Goal: Transaction & Acquisition: Purchase product/service

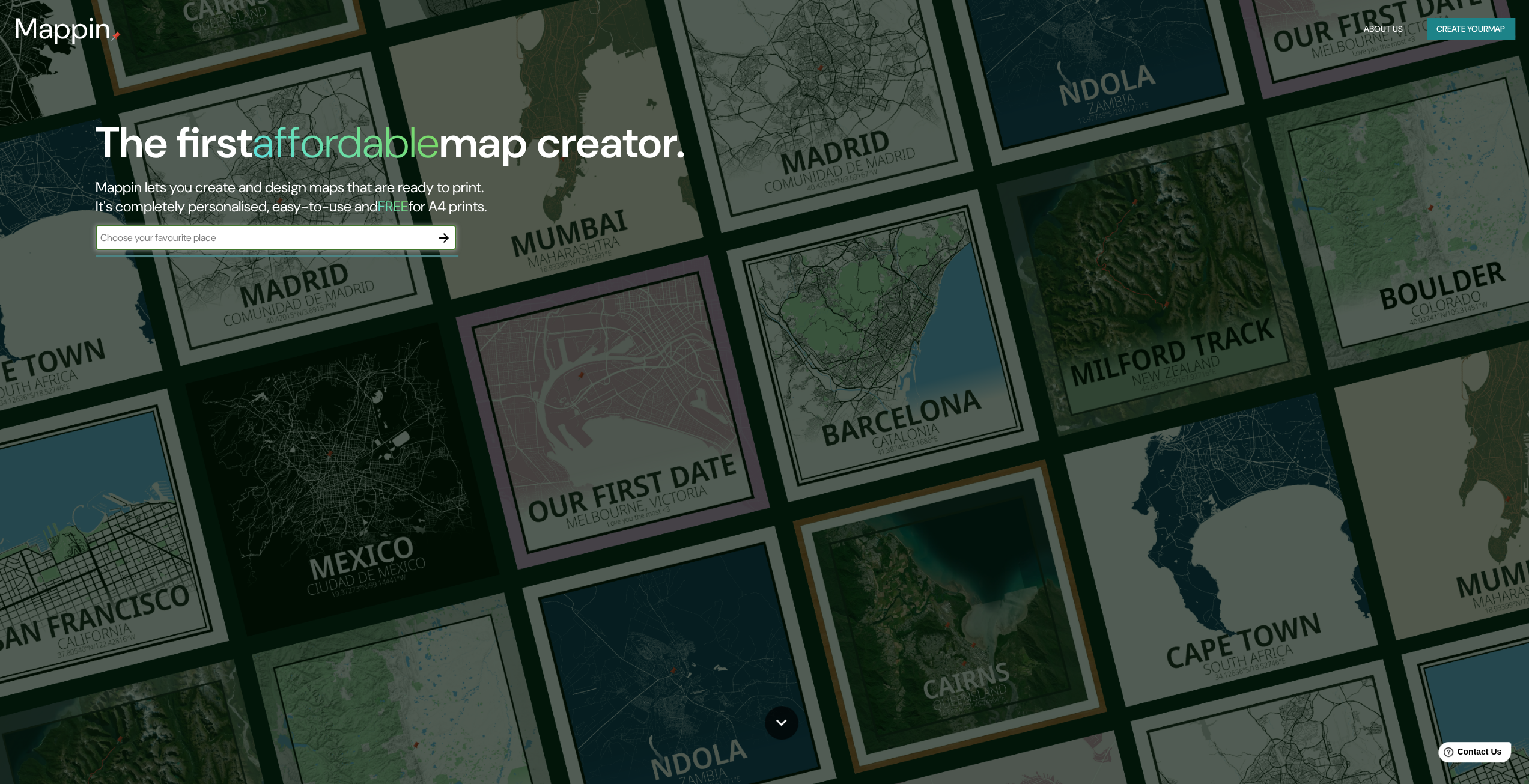
click at [340, 248] on div "​" at bounding box center [275, 238] width 361 height 24
type input "[GEOGRAPHIC_DATA]"
click at [449, 240] on icon "button" at bounding box center [444, 237] width 14 height 14
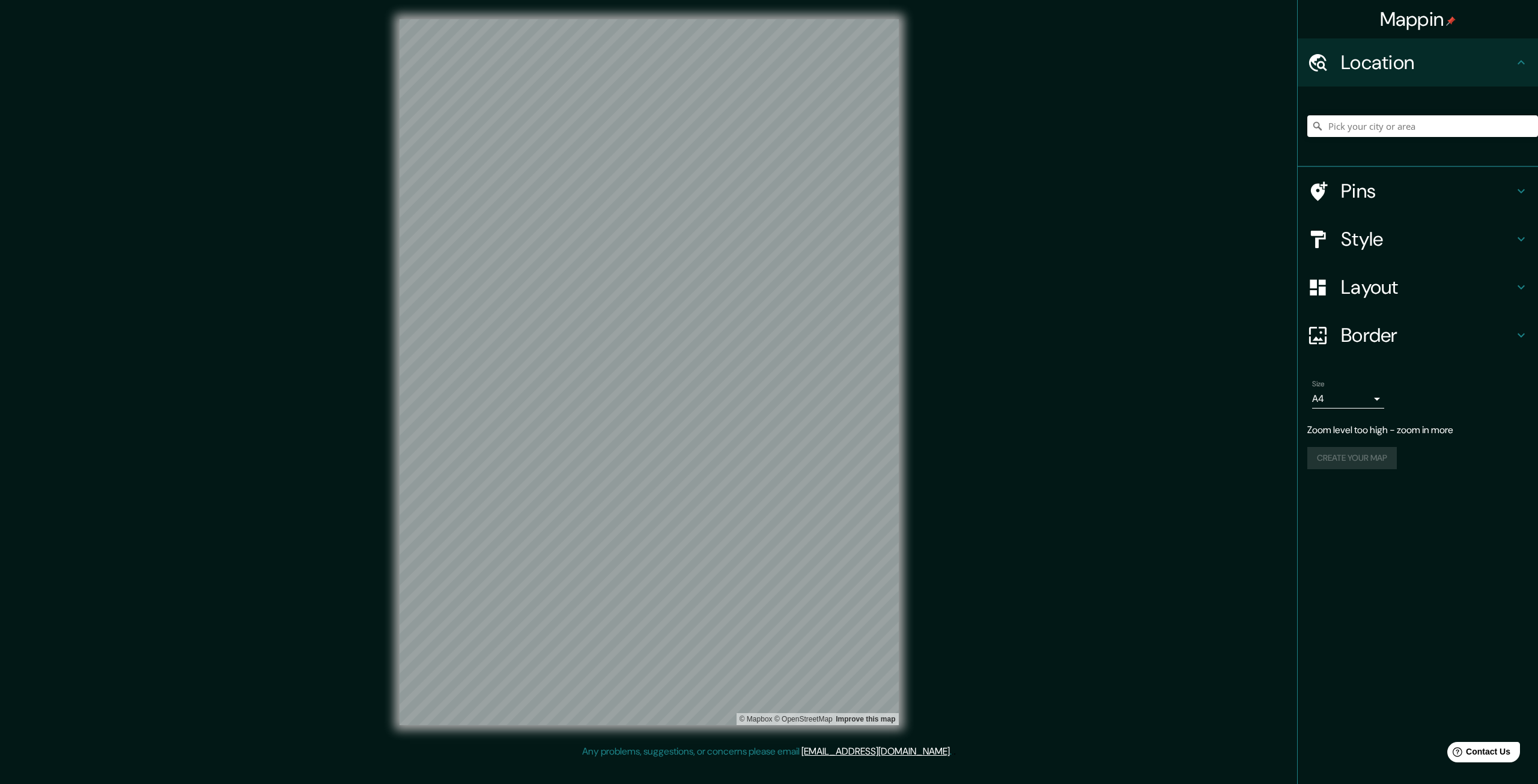
click at [390, 296] on div "© Mapbox © OpenStreetMap Improve this map" at bounding box center [649, 372] width 538 height 744
click at [1416, 120] on input "Pick your city or area" at bounding box center [1422, 126] width 231 height 22
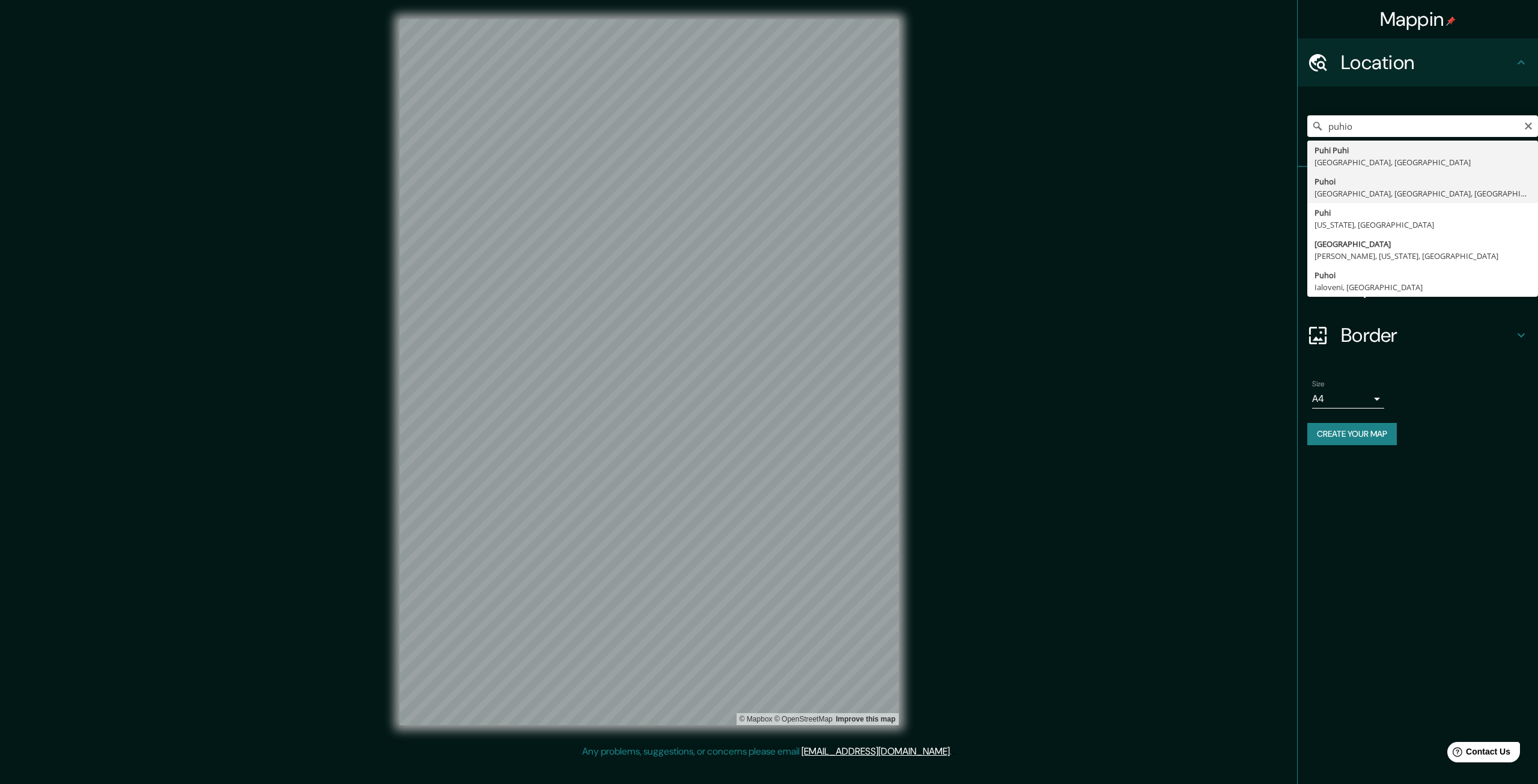
type input "Puhoi, [GEOGRAPHIC_DATA], [GEOGRAPHIC_DATA], [GEOGRAPHIC_DATA]"
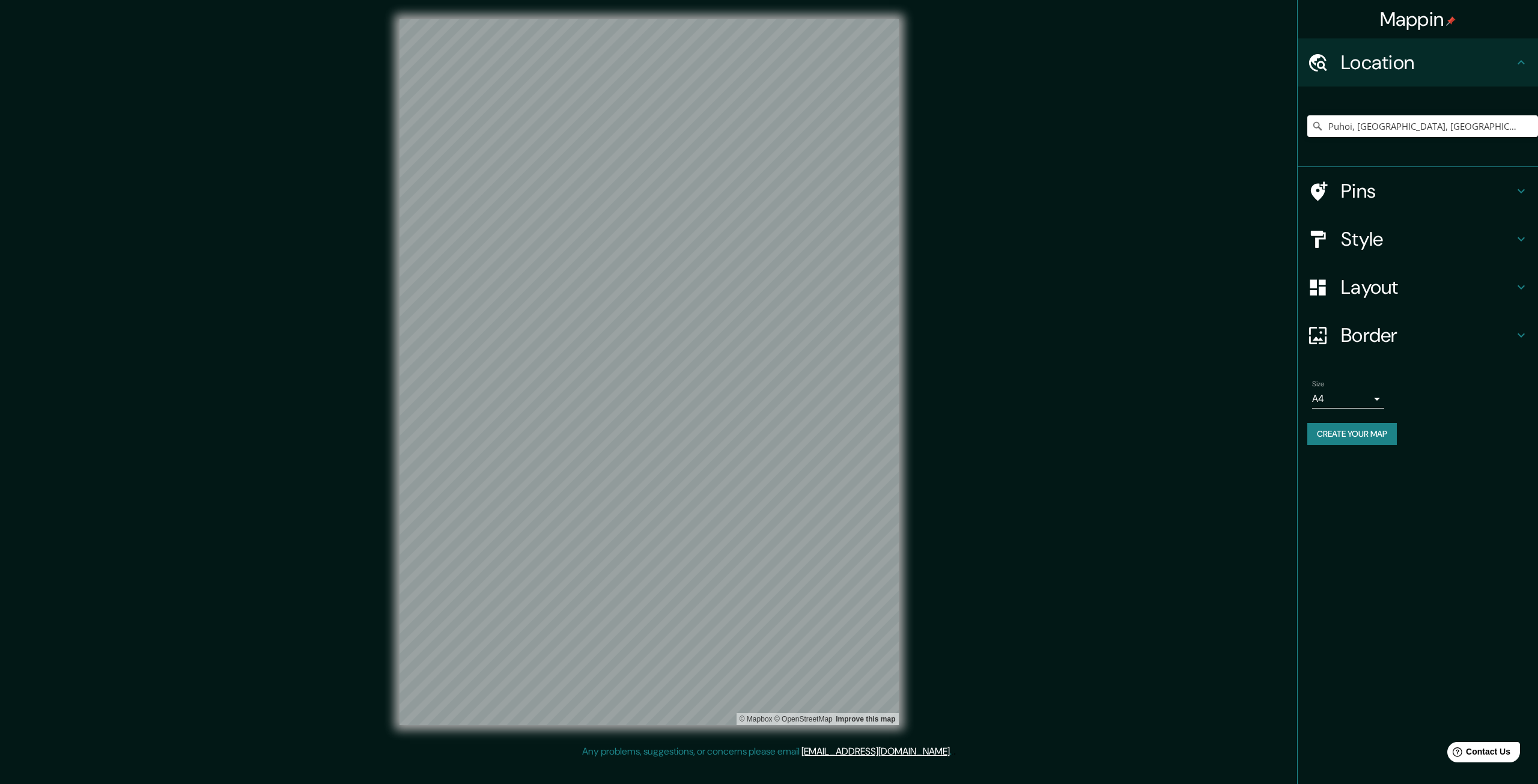
click at [1397, 243] on h4 "Style" at bounding box center [1428, 239] width 173 height 24
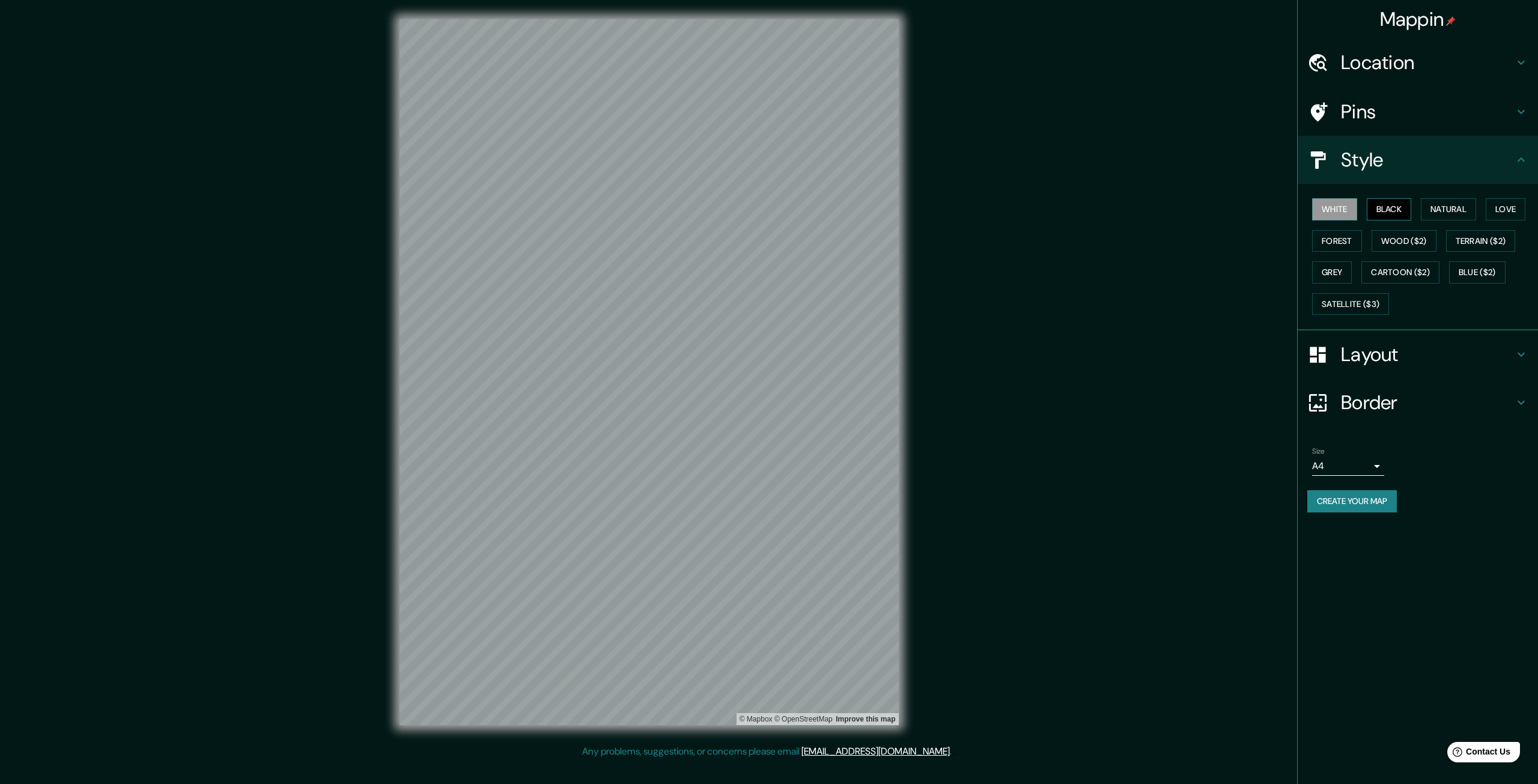
click at [1398, 211] on button "Black" at bounding box center [1389, 210] width 45 height 22
click at [1436, 207] on button "Natural" at bounding box center [1449, 210] width 55 height 22
click at [1510, 202] on button "Love" at bounding box center [1505, 210] width 40 height 22
click at [1341, 240] on button "Forest" at bounding box center [1337, 241] width 50 height 22
click at [1402, 235] on button "Wood ($2)" at bounding box center [1405, 241] width 65 height 22
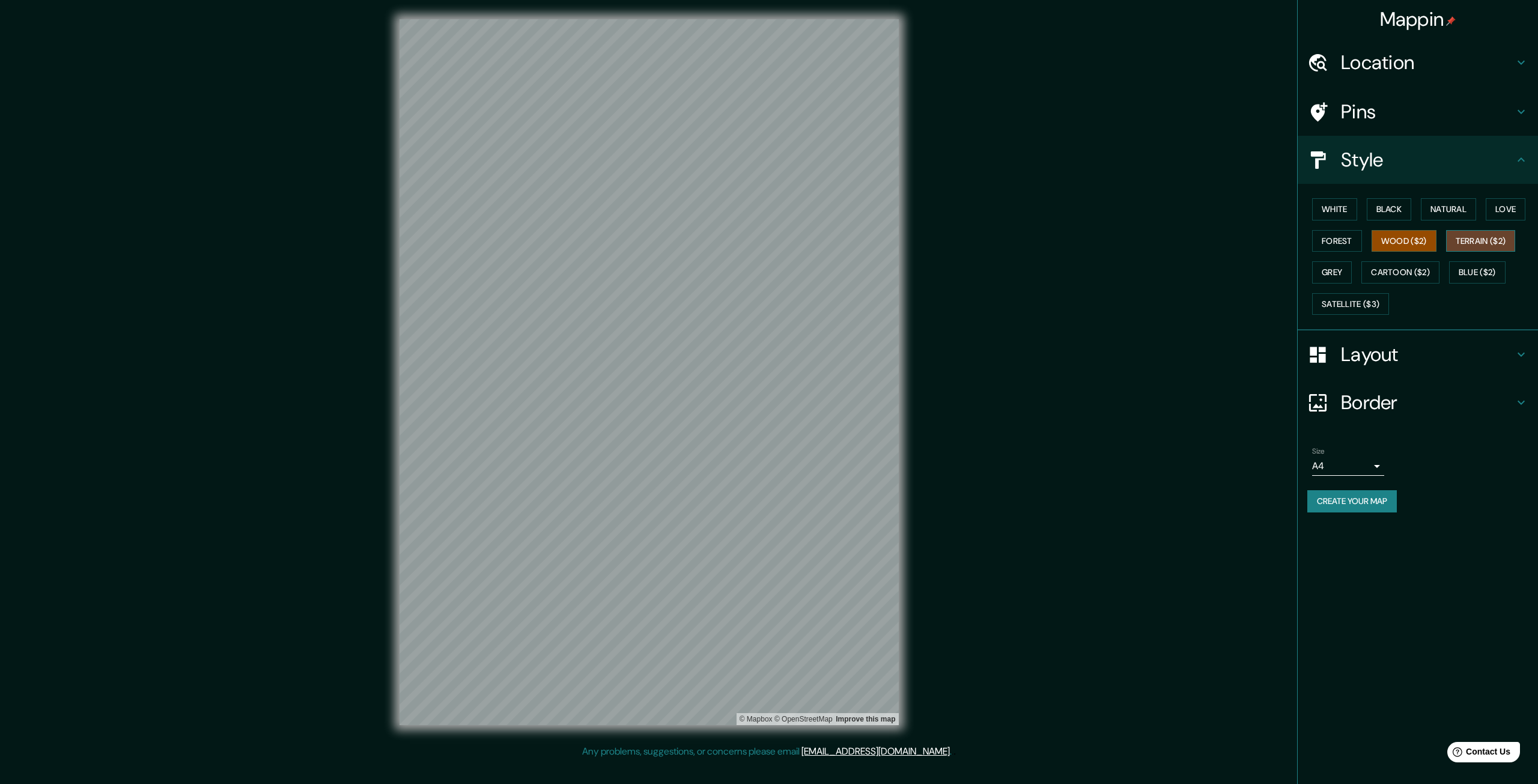
click at [1467, 241] on button "Terrain ($2)" at bounding box center [1481, 241] width 69 height 22
click at [1338, 269] on button "Grey" at bounding box center [1332, 272] width 40 height 22
click at [1397, 275] on button "Cartoon ($2)" at bounding box center [1400, 272] width 78 height 22
click at [1491, 273] on button "Blue ($2)" at bounding box center [1478, 272] width 57 height 22
click at [1370, 301] on button "Satellite ($3)" at bounding box center [1351, 304] width 77 height 22
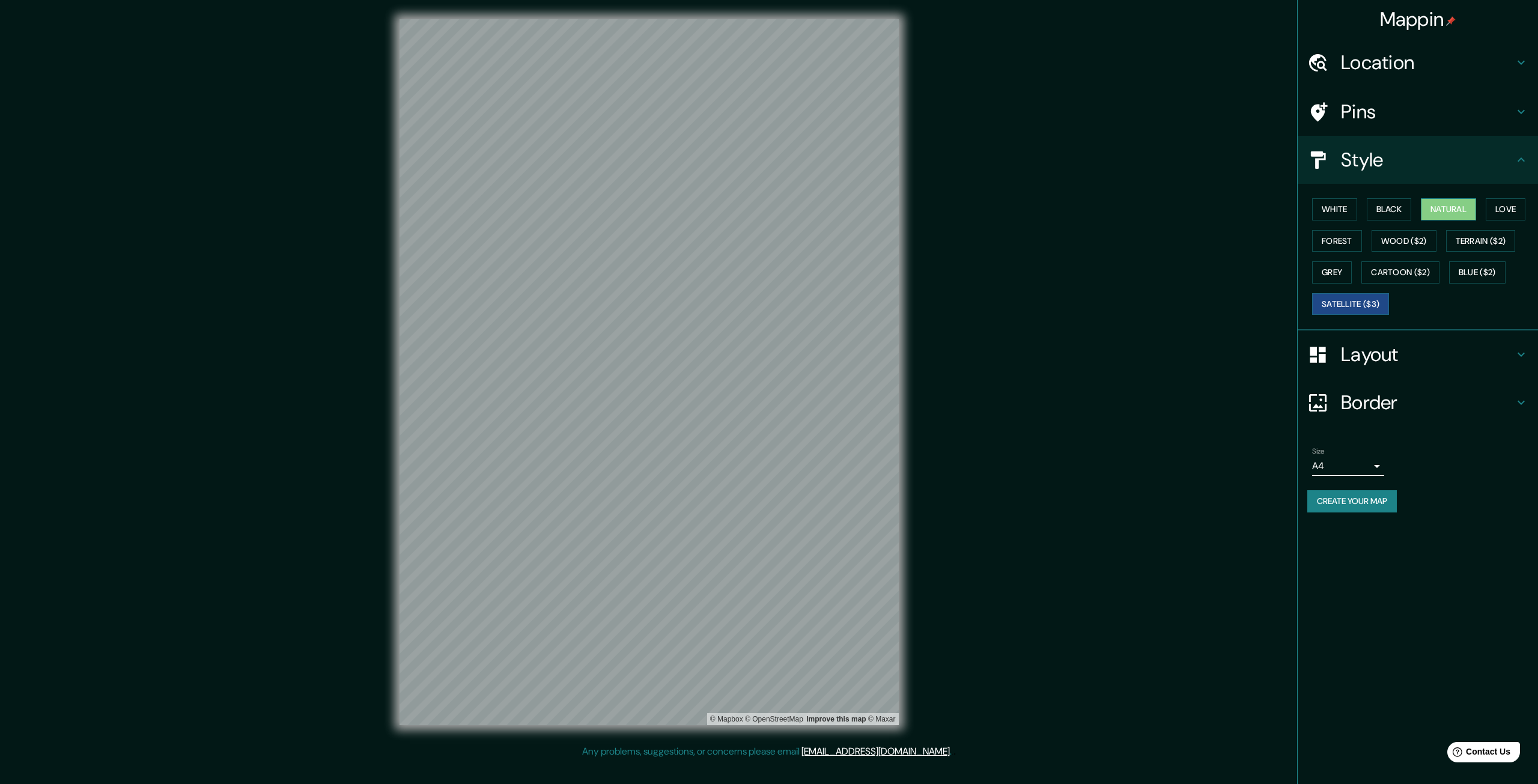
click at [1429, 213] on button "Natural" at bounding box center [1449, 210] width 55 height 22
click at [1378, 213] on button "Black" at bounding box center [1389, 210] width 45 height 22
click at [1441, 205] on button "Natural" at bounding box center [1449, 210] width 55 height 22
click at [1502, 199] on button "Love" at bounding box center [1505, 210] width 40 height 22
click at [1343, 236] on button "Forest" at bounding box center [1337, 241] width 50 height 22
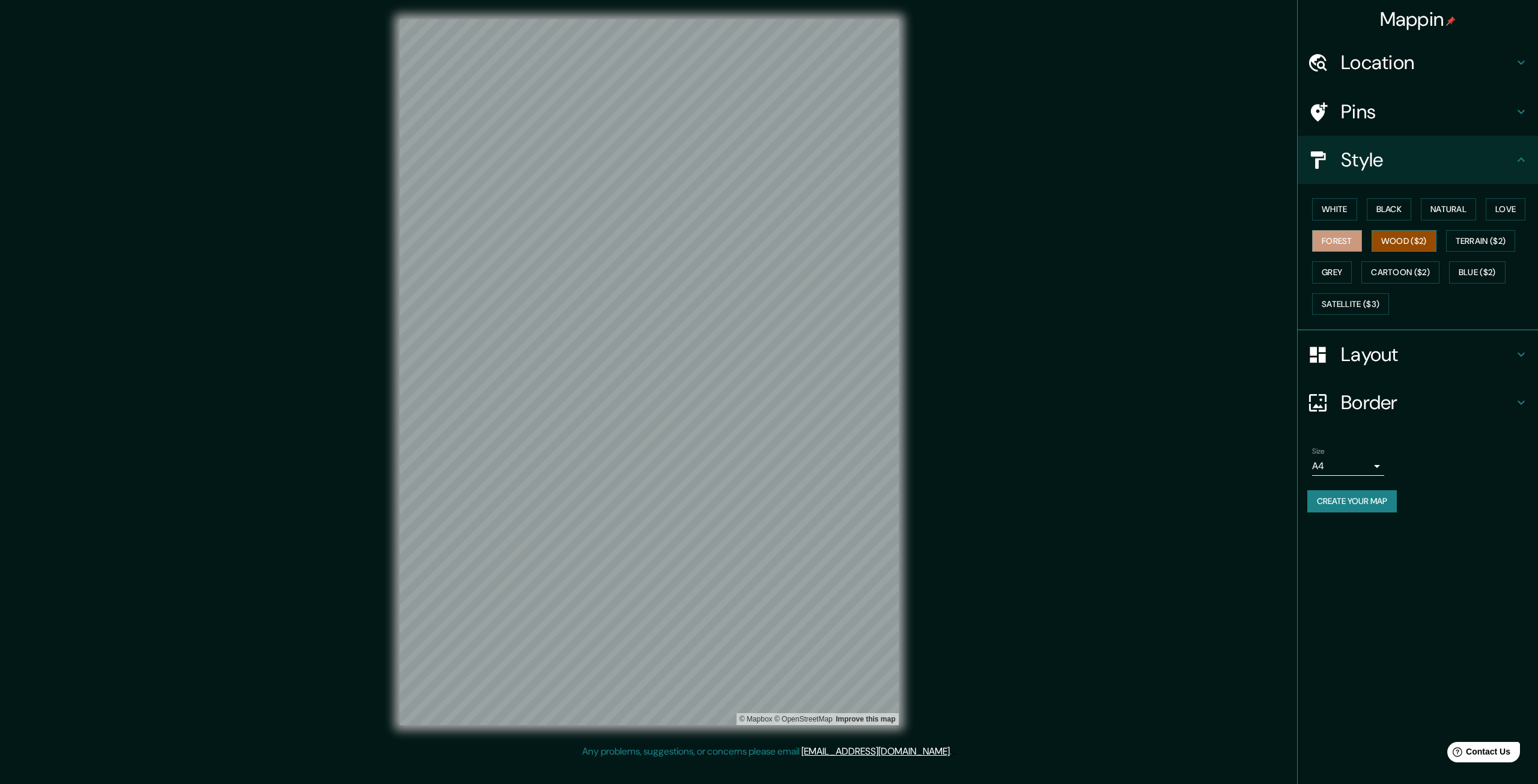
click at [1413, 239] on button "Wood ($2)" at bounding box center [1405, 241] width 65 height 22
click at [1471, 249] on button "Terrain ($2)" at bounding box center [1481, 241] width 69 height 22
click at [1343, 279] on button "Grey" at bounding box center [1332, 272] width 40 height 22
click at [1404, 273] on button "Cartoon ($2)" at bounding box center [1400, 272] width 78 height 22
click at [1467, 269] on button "Blue ($2)" at bounding box center [1478, 272] width 57 height 22
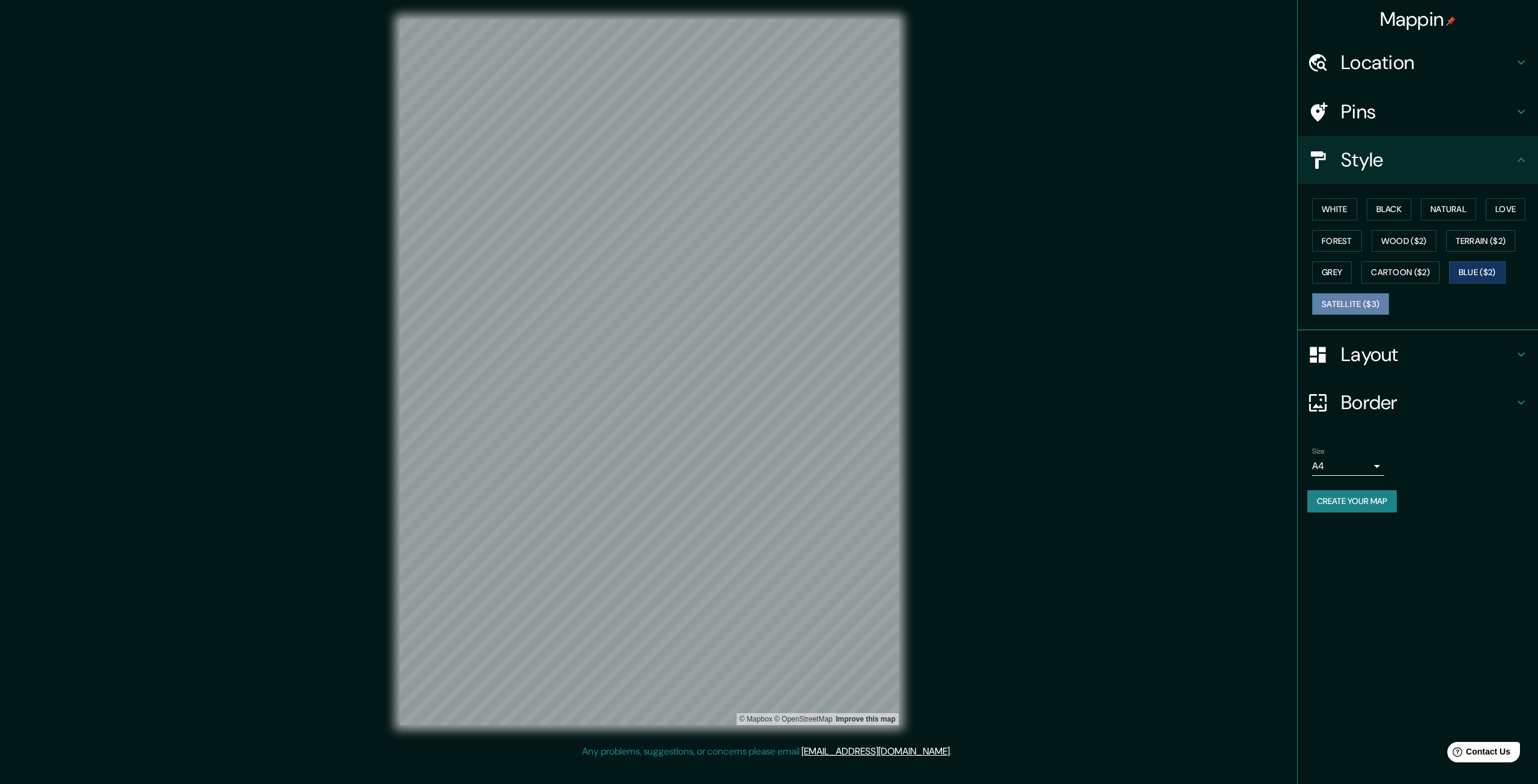
click at [1350, 303] on button "Satellite ($3)" at bounding box center [1351, 304] width 77 height 22
click at [1464, 265] on button "Blue ($2)" at bounding box center [1478, 272] width 57 height 22
click at [1369, 276] on button "Cartoon ($2)" at bounding box center [1400, 272] width 78 height 22
click at [1323, 269] on button "Grey" at bounding box center [1332, 272] width 40 height 22
click at [1328, 241] on button "Forest" at bounding box center [1337, 241] width 50 height 22
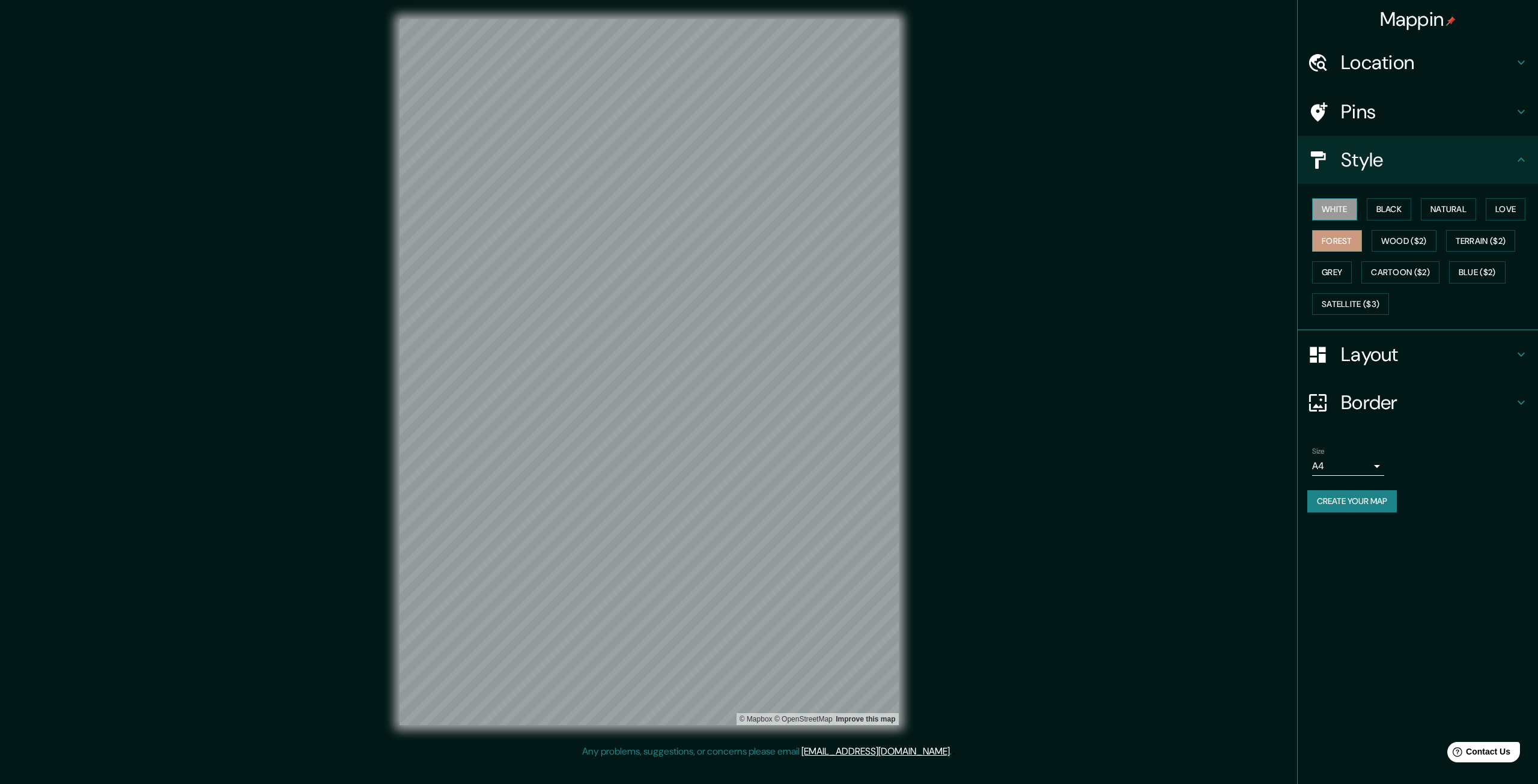
click at [1346, 209] on button "White" at bounding box center [1335, 210] width 45 height 22
